Goal: Information Seeking & Learning: Learn about a topic

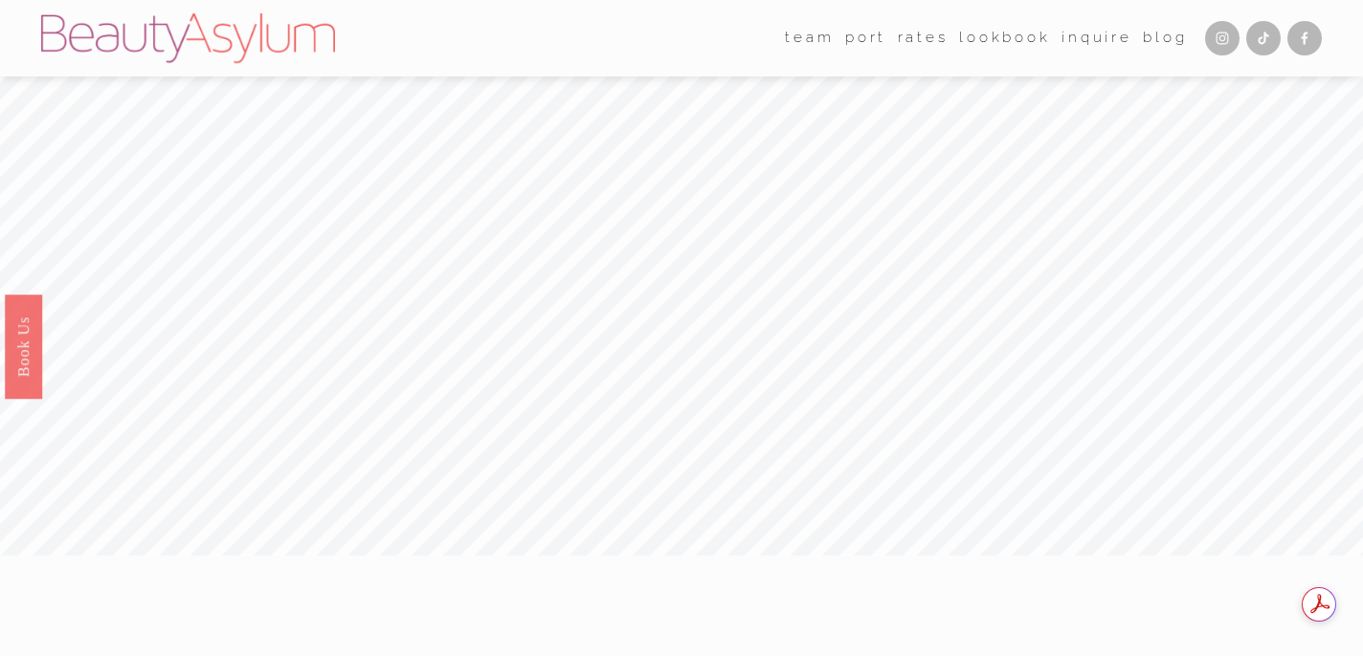
click at [930, 41] on link "Rates" at bounding box center [923, 39] width 51 height 30
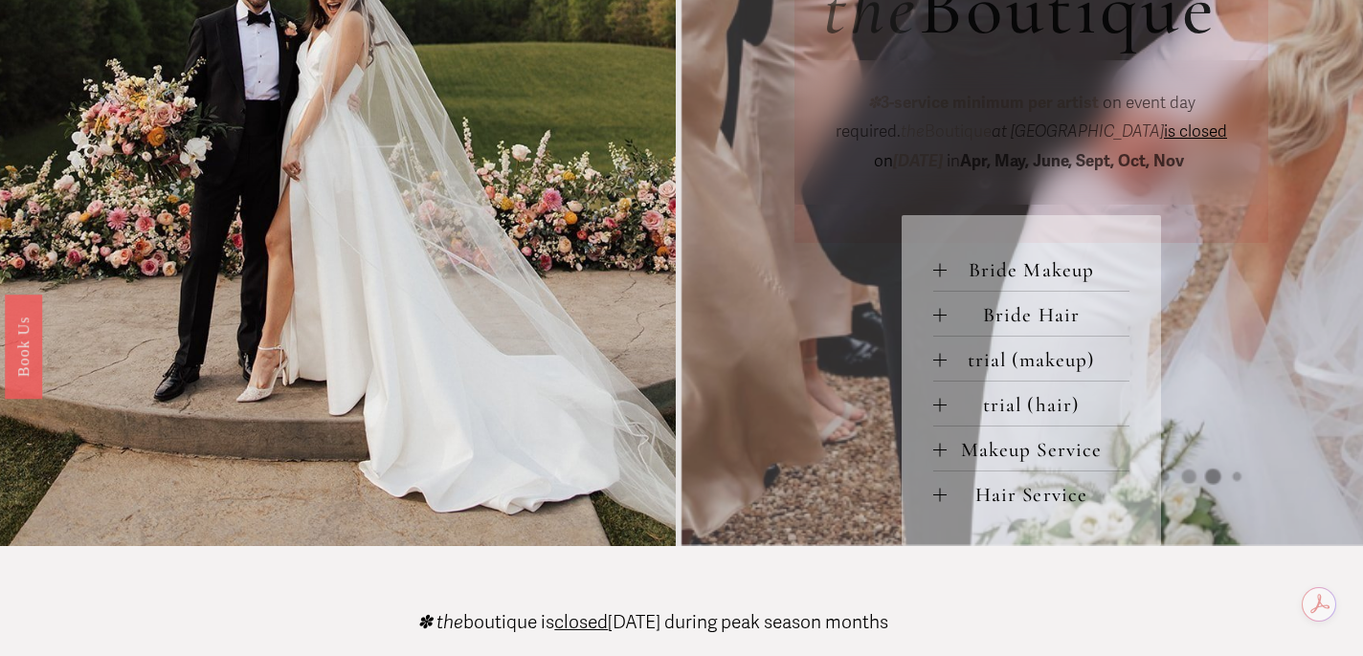
scroll to position [779, 0]
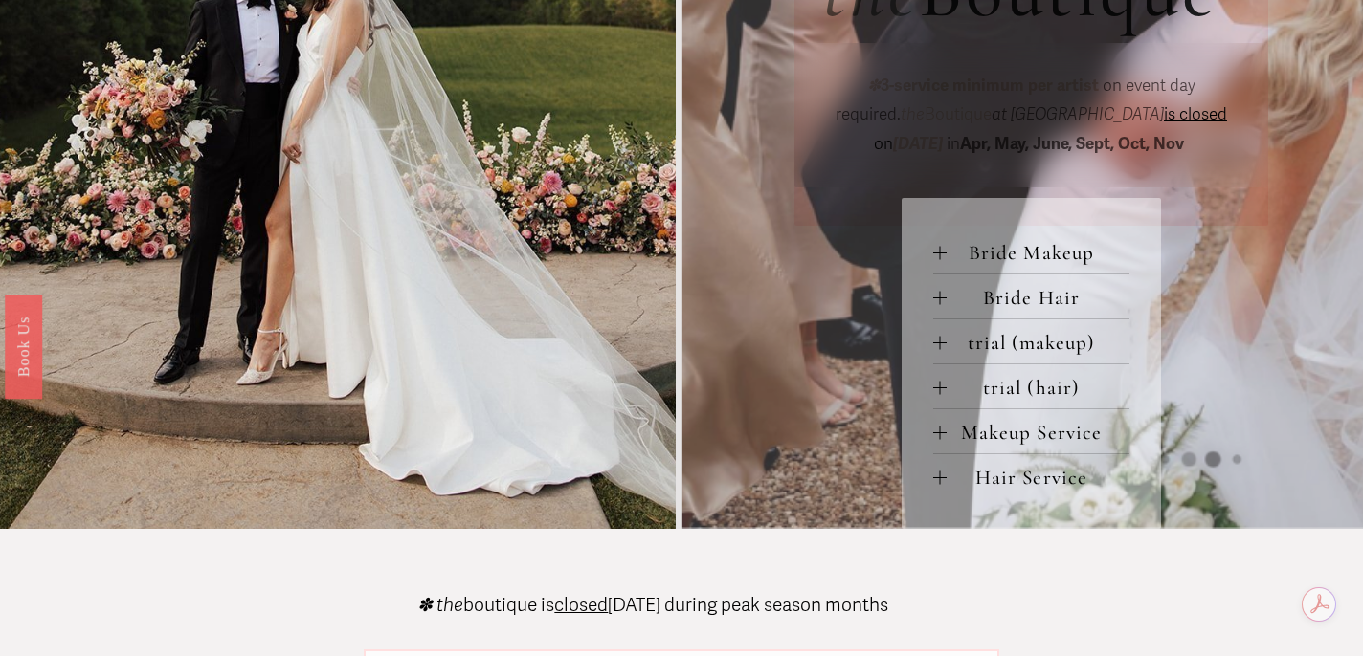
click at [940, 249] on div at bounding box center [939, 252] width 1 height 13
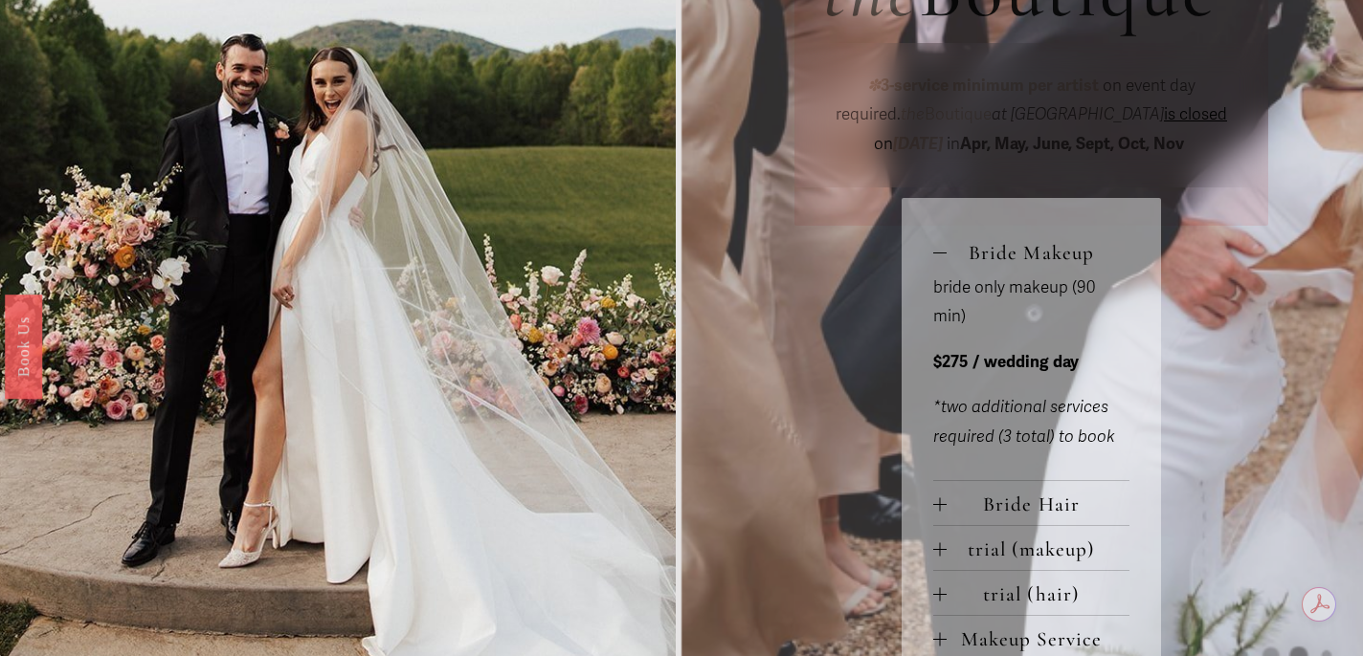
click at [940, 253] on div at bounding box center [939, 253] width 13 height 1
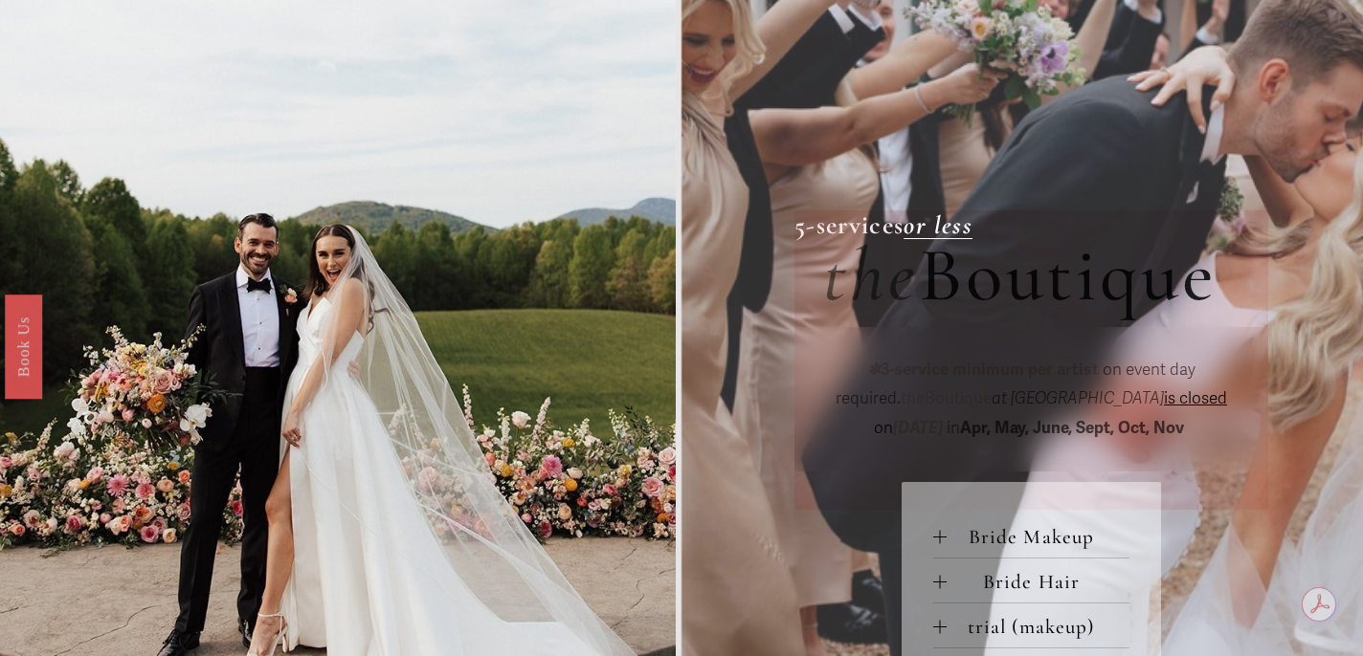
scroll to position [92, 0]
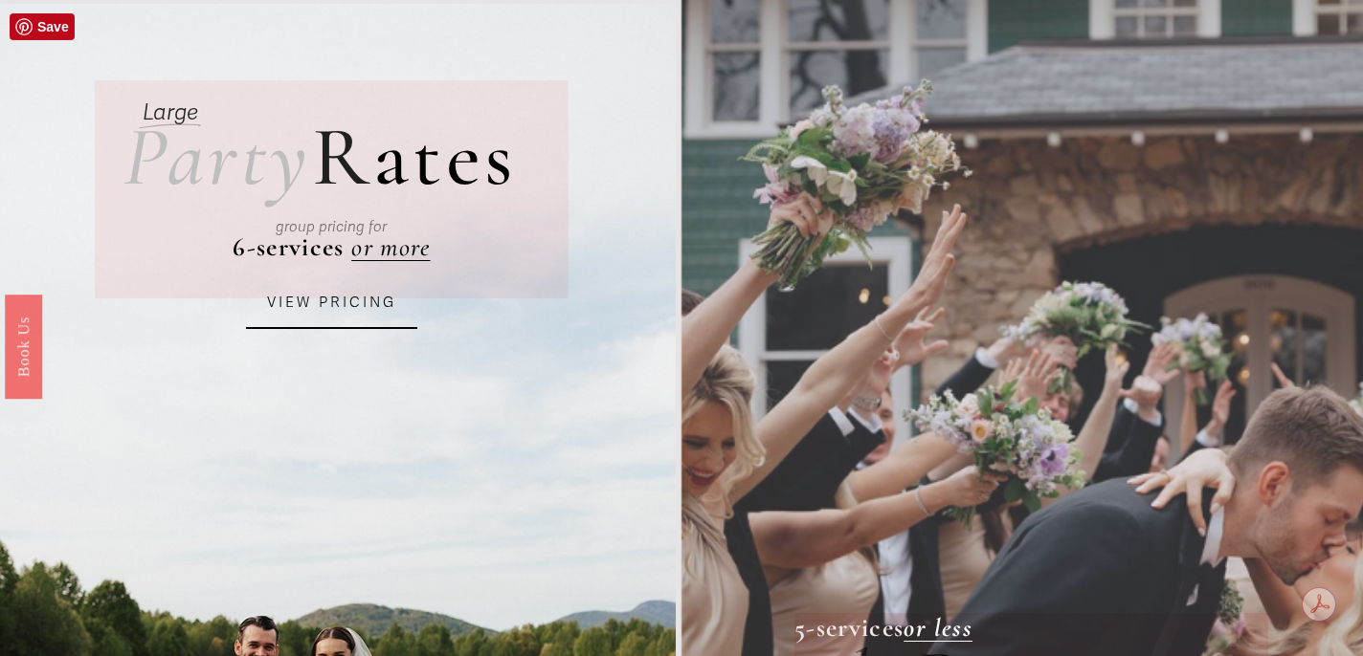
click at [400, 249] on div "group pricing for" at bounding box center [331, 227] width 366 height 66
click at [341, 317] on link "VIEW PRICING" at bounding box center [332, 303] width 172 height 52
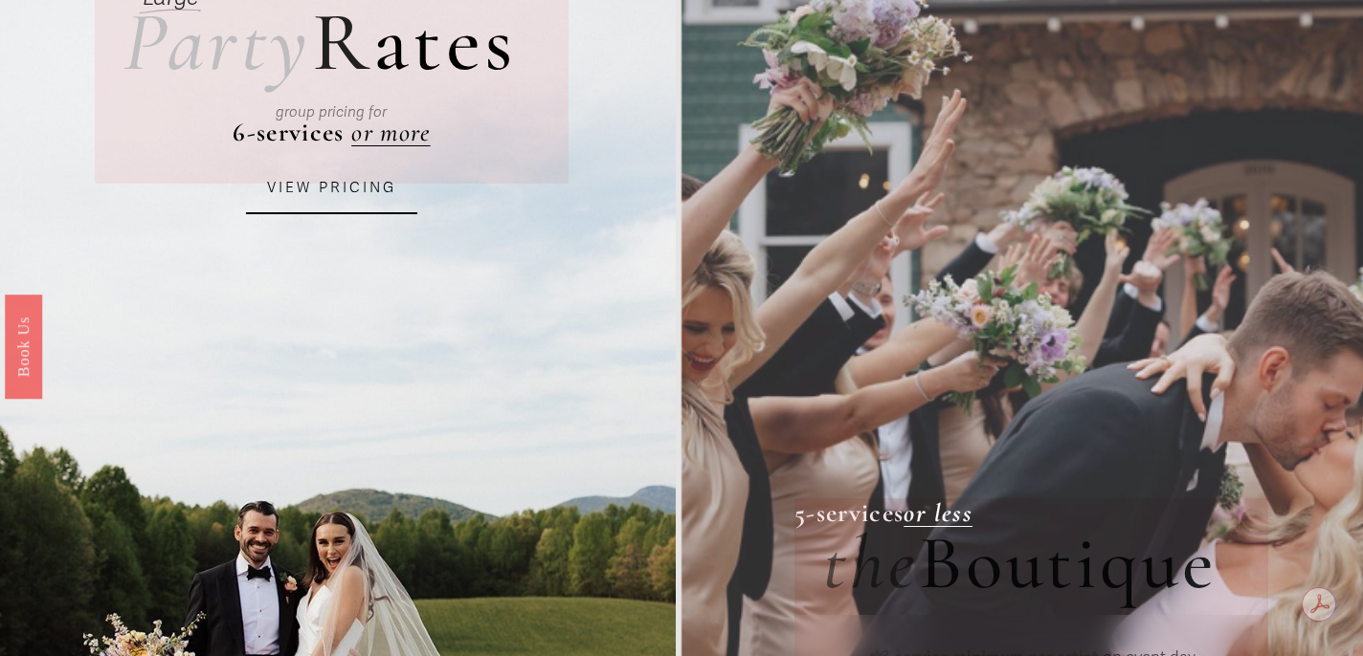
scroll to position [76, 0]
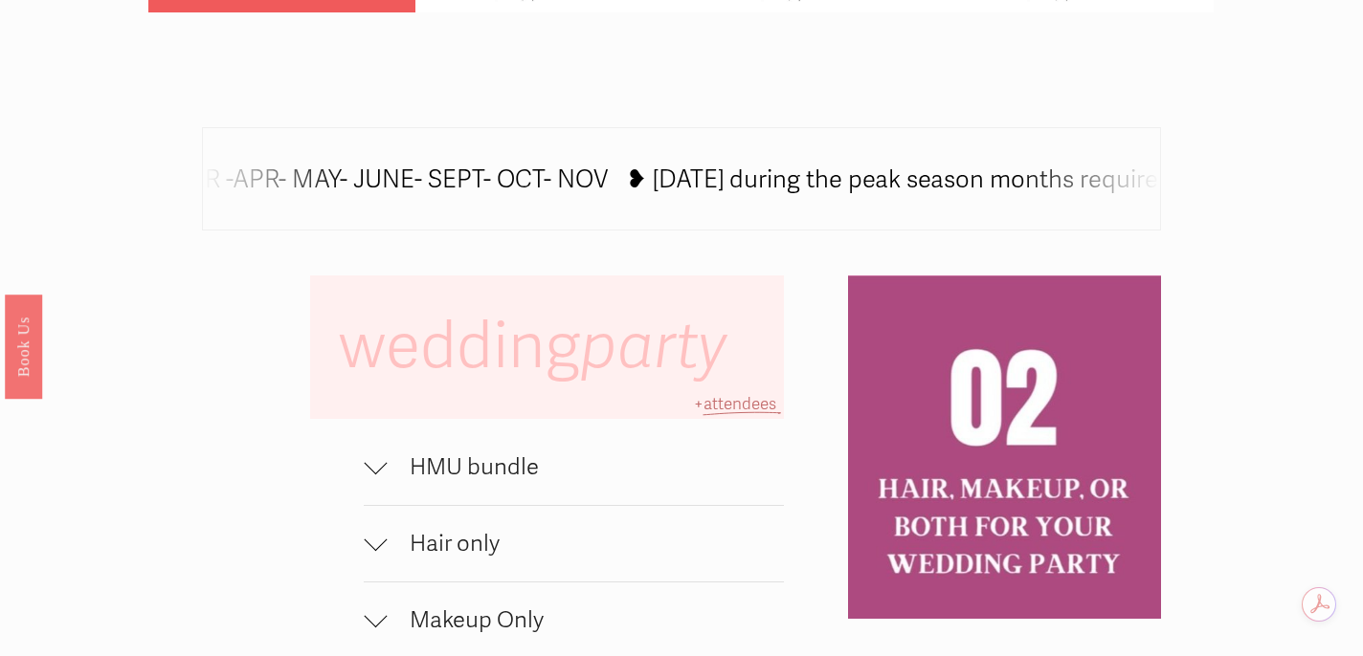
scroll to position [1117, 0]
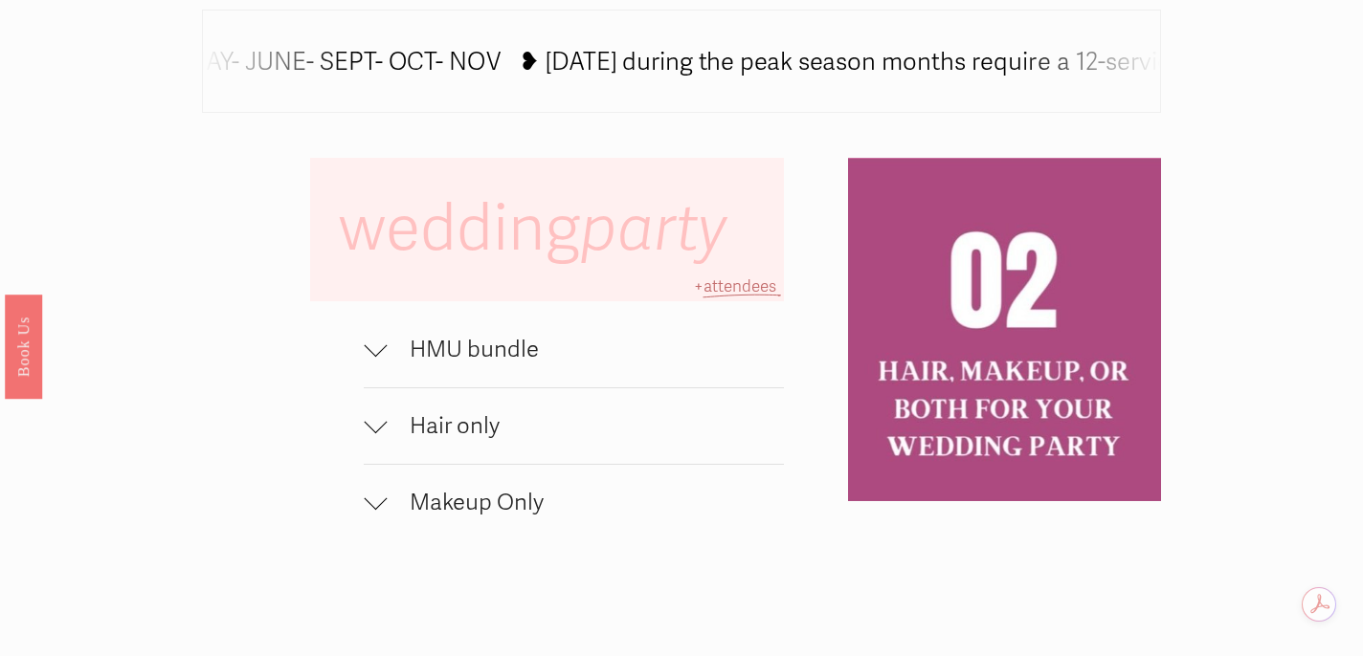
click at [376, 350] on div at bounding box center [375, 345] width 23 height 23
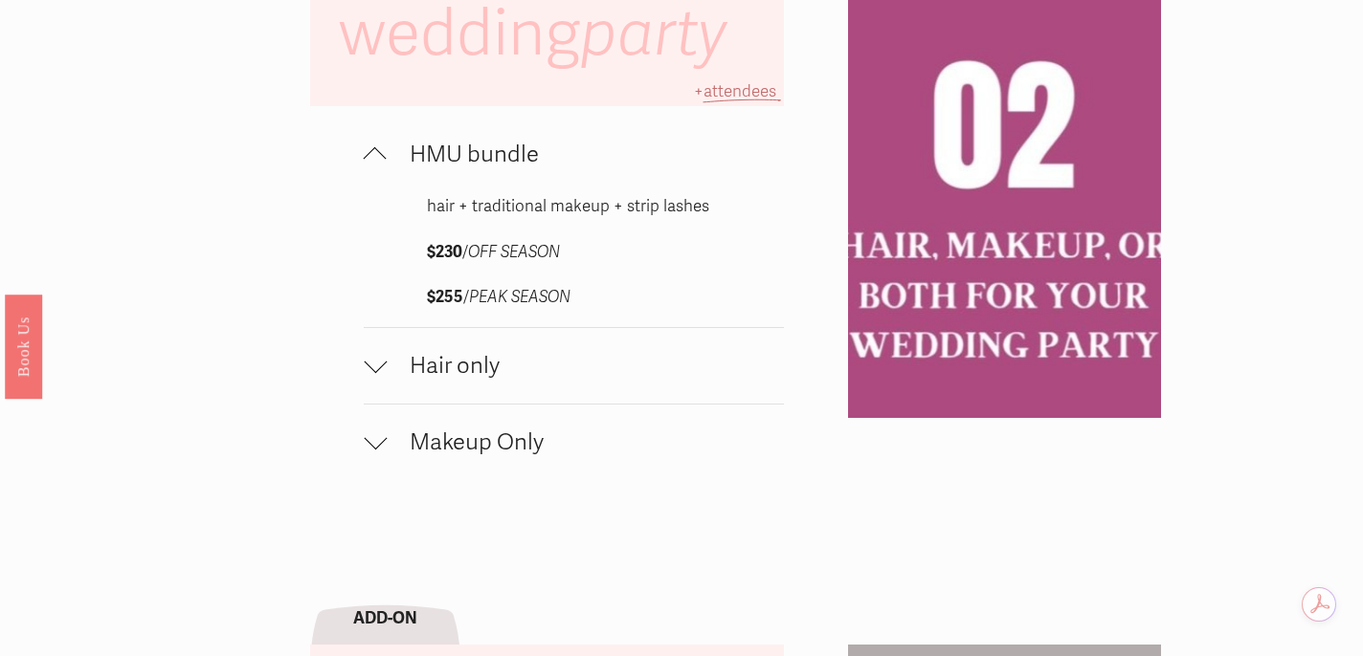
scroll to position [1325, 0]
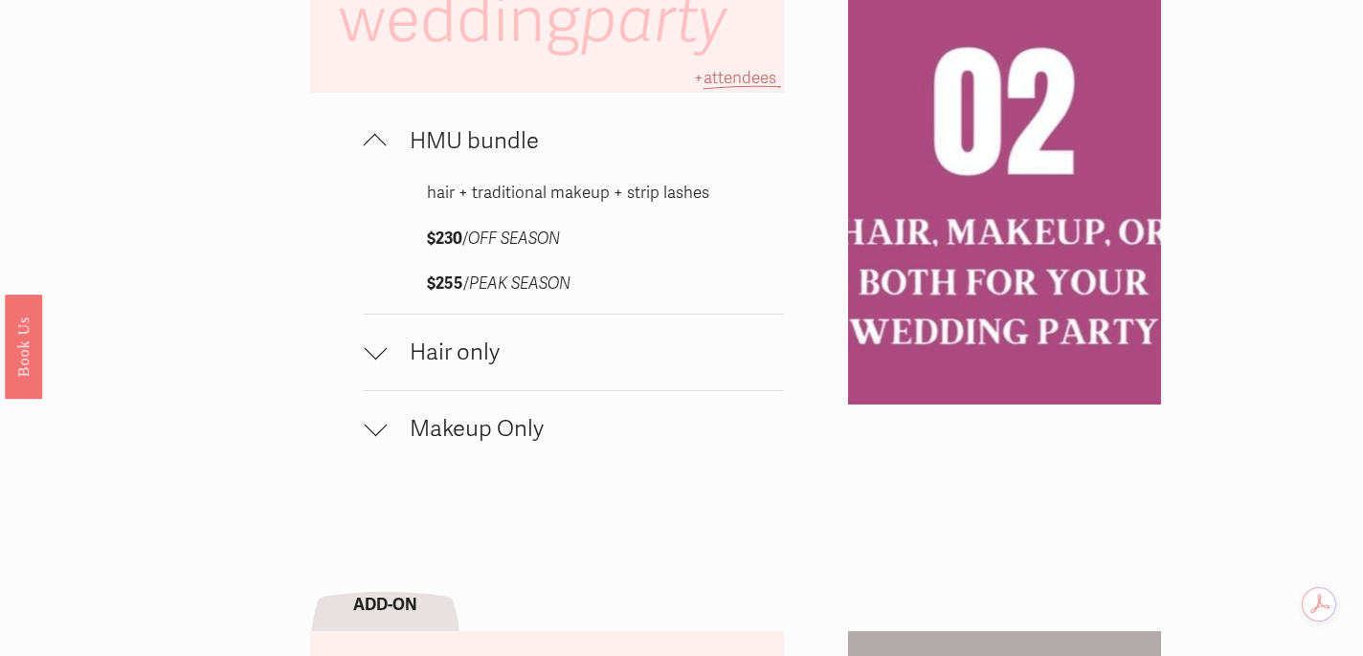
click at [377, 435] on div at bounding box center [375, 424] width 23 height 23
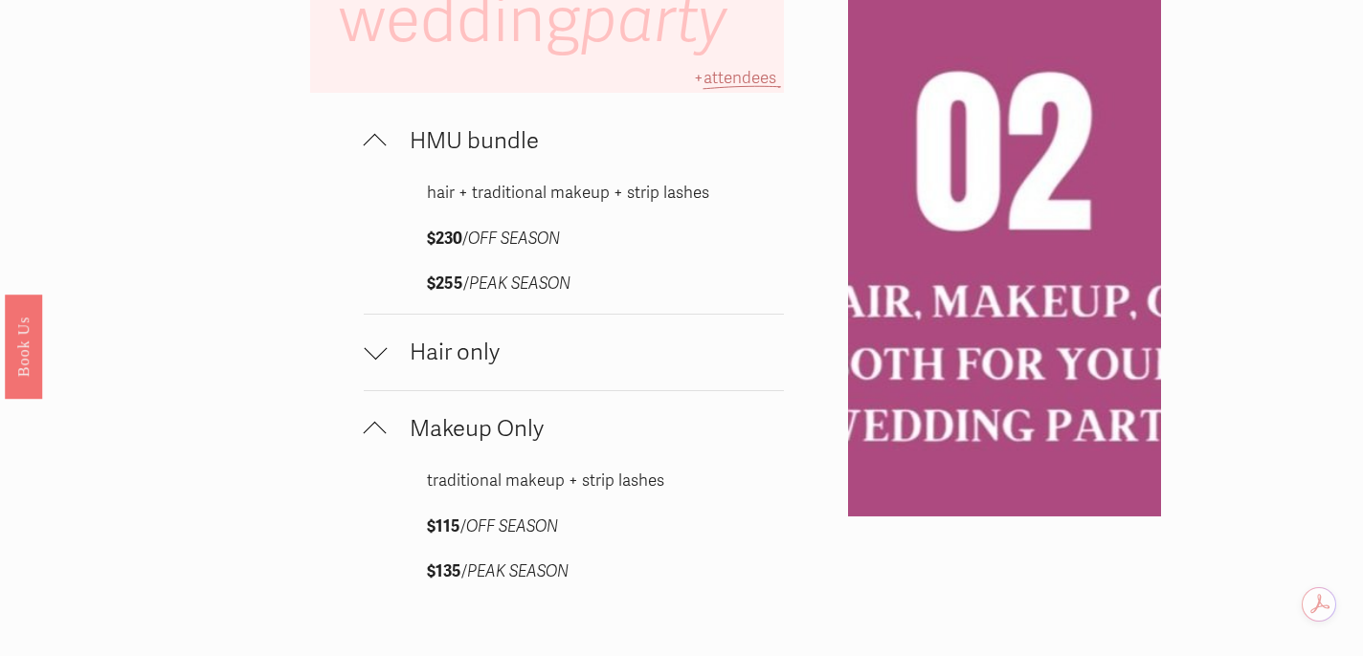
scroll to position [1356, 0]
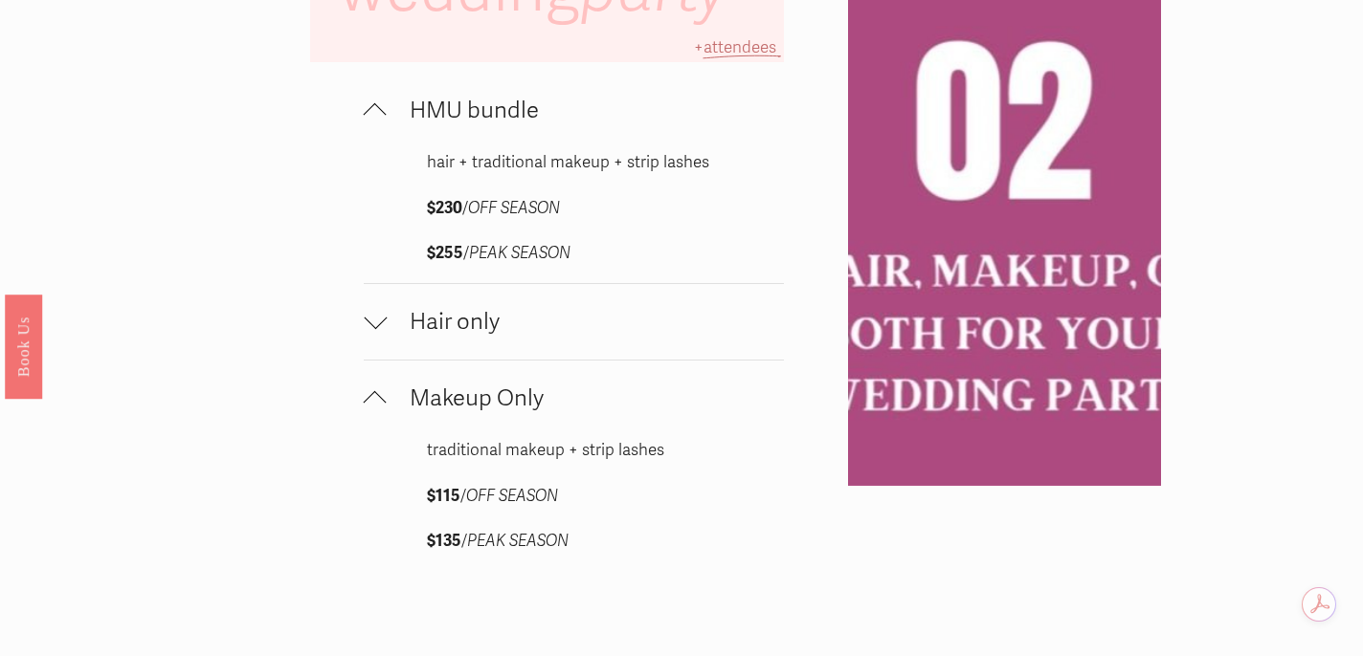
click at [375, 325] on div at bounding box center [375, 317] width 23 height 23
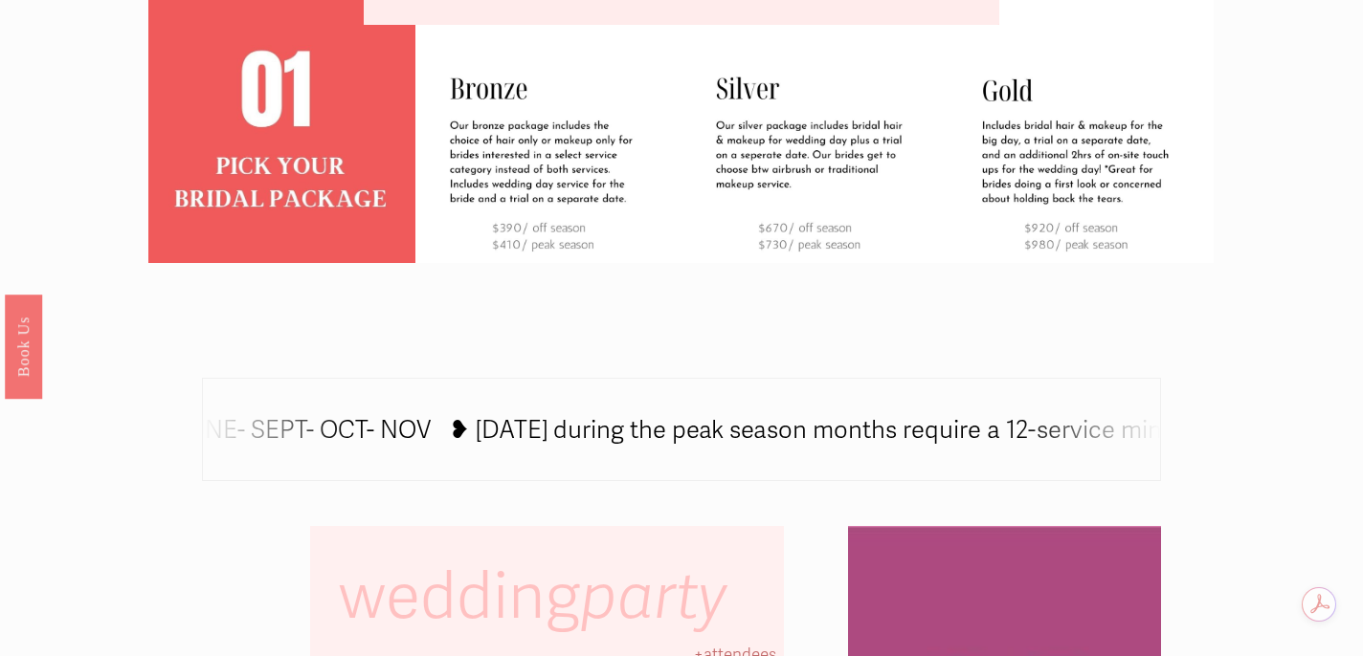
scroll to position [692, 0]
